Goal: Communication & Community: Answer question/provide support

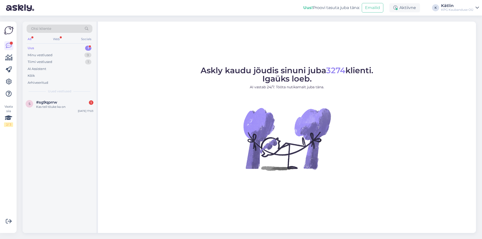
click at [74, 107] on div "Kas teil tõuke ka on" at bounding box center [64, 107] width 57 height 5
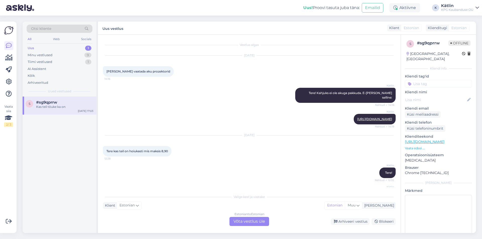
scroll to position [1250, 0]
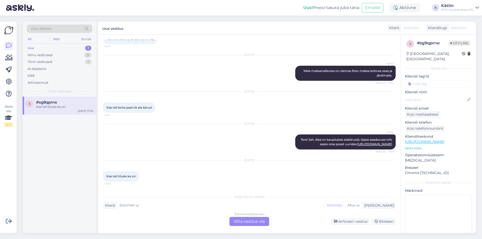
click at [243, 220] on div "Estonian to Estonian Võta vestlus üle" at bounding box center [249, 221] width 40 height 9
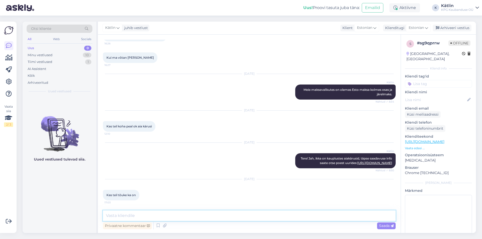
click at [190, 219] on textarea at bounding box center [249, 216] width 293 height 11
drag, startPoint x: 175, startPoint y: 215, endPoint x: 117, endPoint y: 214, distance: 58.0
click at [117, 214] on textarea "Tere! Me müüme [PERSON_NAME]" at bounding box center [249, 216] width 293 height 11
drag, startPoint x: 130, startPoint y: 213, endPoint x: 117, endPoint y: 212, distance: 13.4
click at [117, 212] on textarea "Tere! Võib olla" at bounding box center [249, 216] width 293 height 11
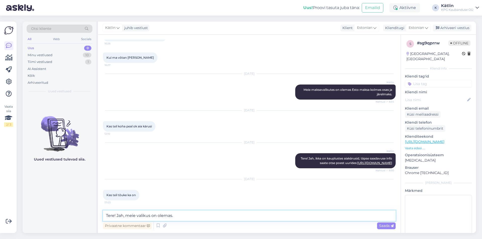
type textarea "Tere! Jah, meie valikus on olemas."
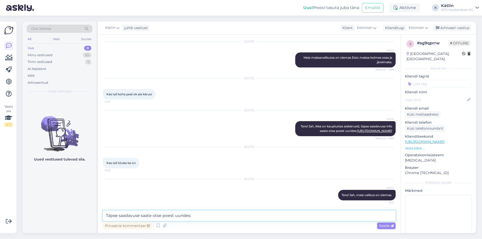
paste textarea "[URL][DOMAIN_NAME]"
type textarea "Täpse saadavuse saate otse poest uurides: [URL][DOMAIN_NAME]"
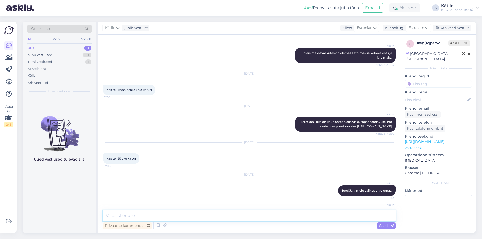
scroll to position [1290, 0]
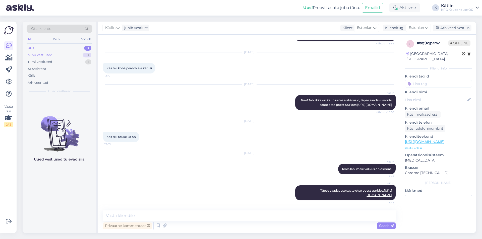
click at [52, 56] on div "Minu vestlused" at bounding box center [40, 55] width 25 height 5
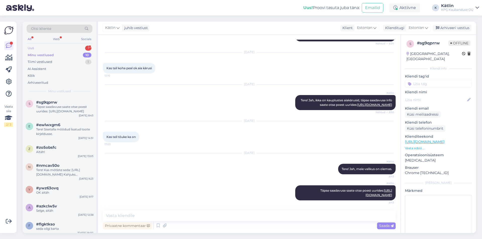
click at [44, 48] on div "Uus 1" at bounding box center [60, 48] width 66 height 7
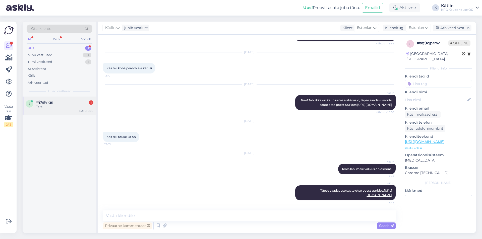
click at [56, 107] on div "Tere!" at bounding box center [64, 107] width 57 height 5
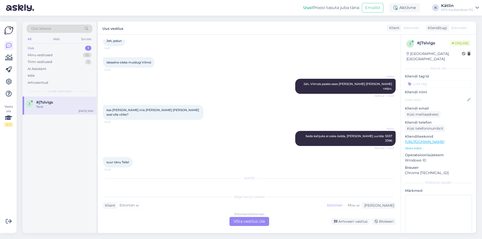
click at [240, 221] on div "Estonian to Estonian Võta vestlus üle" at bounding box center [249, 221] width 40 height 9
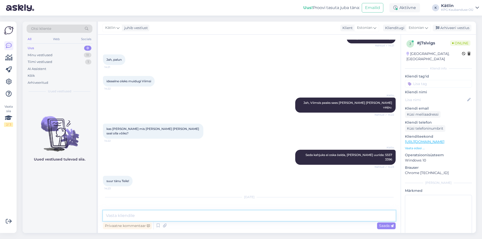
click at [143, 220] on textarea at bounding box center [249, 216] width 293 height 11
type textarea "Tere!"
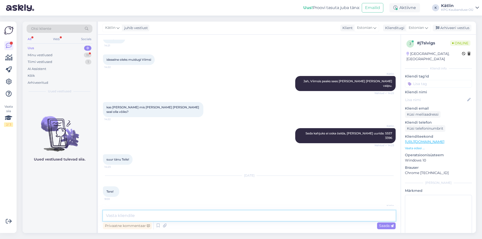
scroll to position [256, 0]
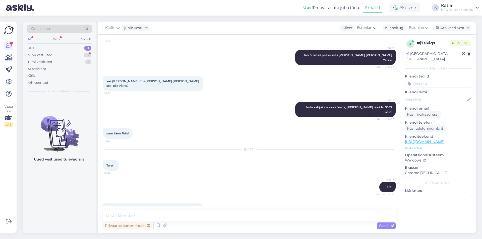
drag, startPoint x: 147, startPoint y: 189, endPoint x: 159, endPoint y: 190, distance: 12.1
click at [159, 207] on span "Kas voolikut tootekoodiga AT00192 on pakkuda ka Viimsis poes?" at bounding box center [150, 211] width 88 height 8
copy span "AT00192"
click at [194, 180] on div "Kätlin Tere! Nähtud ✓ 9:00" at bounding box center [249, 188] width 293 height 22
click at [186, 215] on textarea at bounding box center [249, 216] width 293 height 11
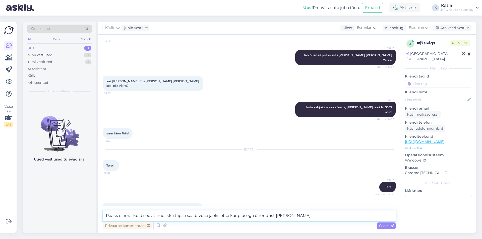
paste textarea "5557 3396"
type textarea "Peaks olema, kuid soovitame ikka täpse saadavuse jaoks otse kauplusega ühendust…"
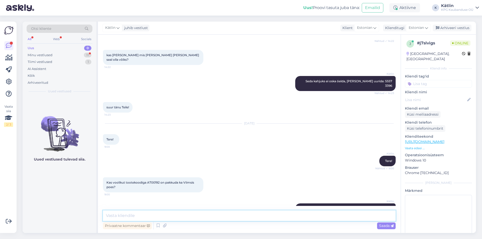
scroll to position [309, 0]
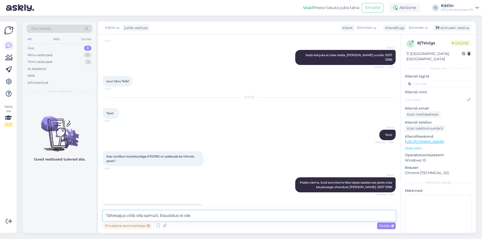
type textarea "Tähesajus võib olla samuti, Raudalus ei ole."
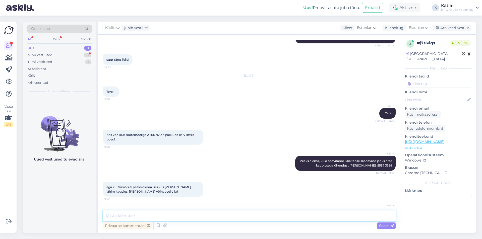
scroll to position [352, 0]
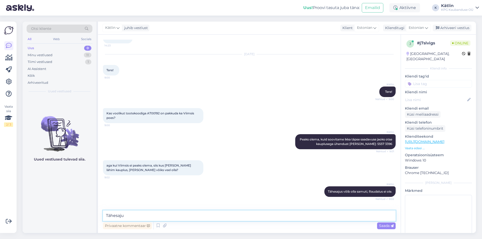
paste textarea "5552 0968"
type textarea "Tähesaju 5552 0968"
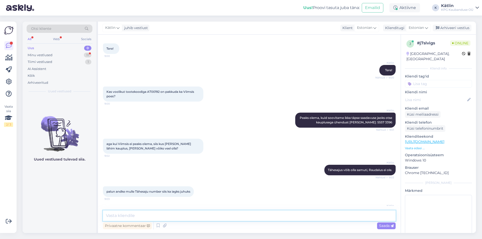
scroll to position [395, 0]
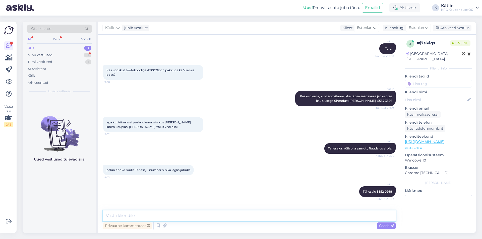
drag, startPoint x: 121, startPoint y: 215, endPoint x: 44, endPoint y: 7, distance: 221.8
click at [121, 215] on textarea at bounding box center [249, 216] width 293 height 11
